Goal: Task Accomplishment & Management: Manage account settings

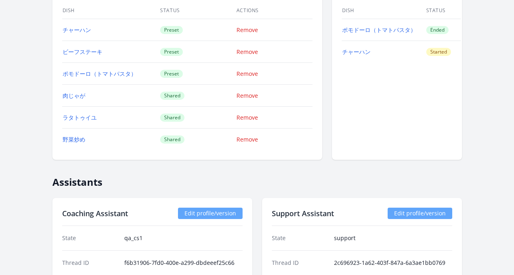
scroll to position [764, 0]
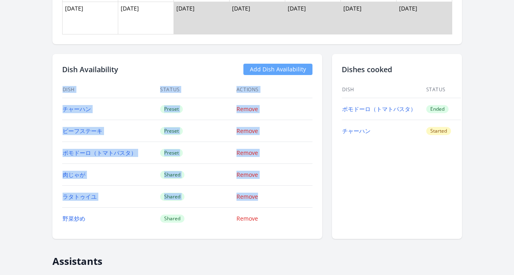
drag, startPoint x: 27, startPoint y: 99, endPoint x: 119, endPoint y: 211, distance: 144.9
click at [116, 212] on div "Dish Availability Add Dish Availability Dish Status Actions チャーハン Preset Remove…" at bounding box center [187, 146] width 270 height 185
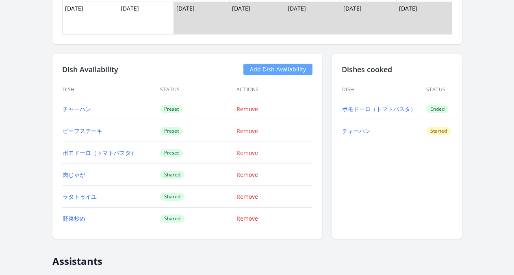
click at [355, 190] on div "Dishes cooked Dish Status ポモドーロ（トマトパスタ） Ended チャーハン Started" at bounding box center [397, 146] width 130 height 185
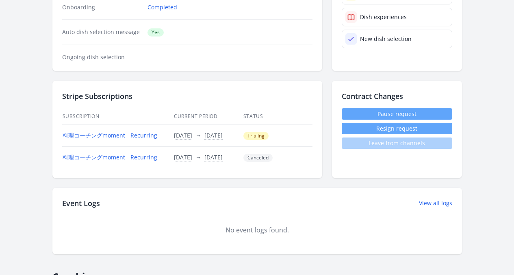
scroll to position [209, 0]
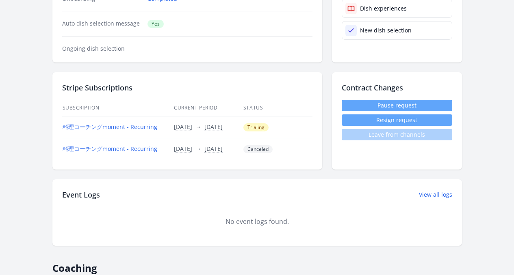
click at [376, 123] on button "Resign request" at bounding box center [396, 120] width 110 height 11
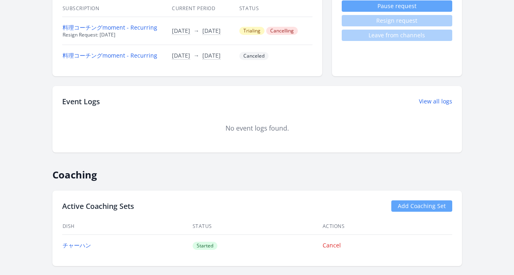
scroll to position [165, 0]
